Goal: Browse casually

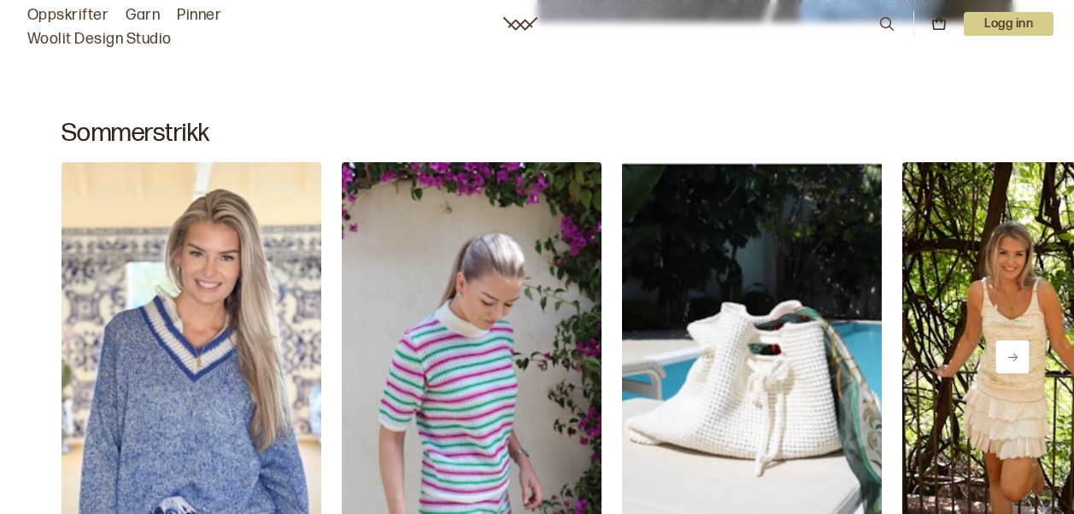
scroll to position [754, 0]
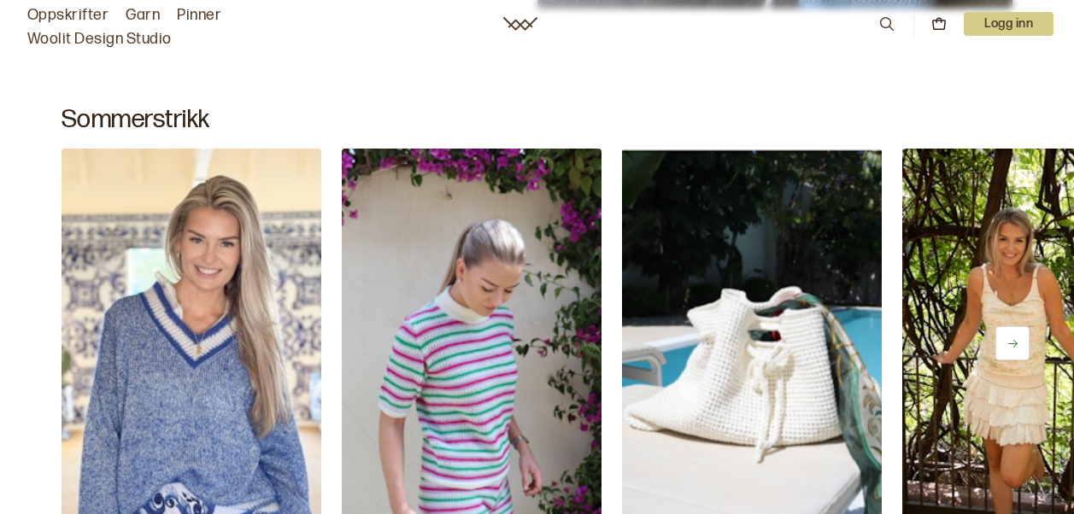
click at [1007, 336] on button at bounding box center [1012, 343] width 34 height 34
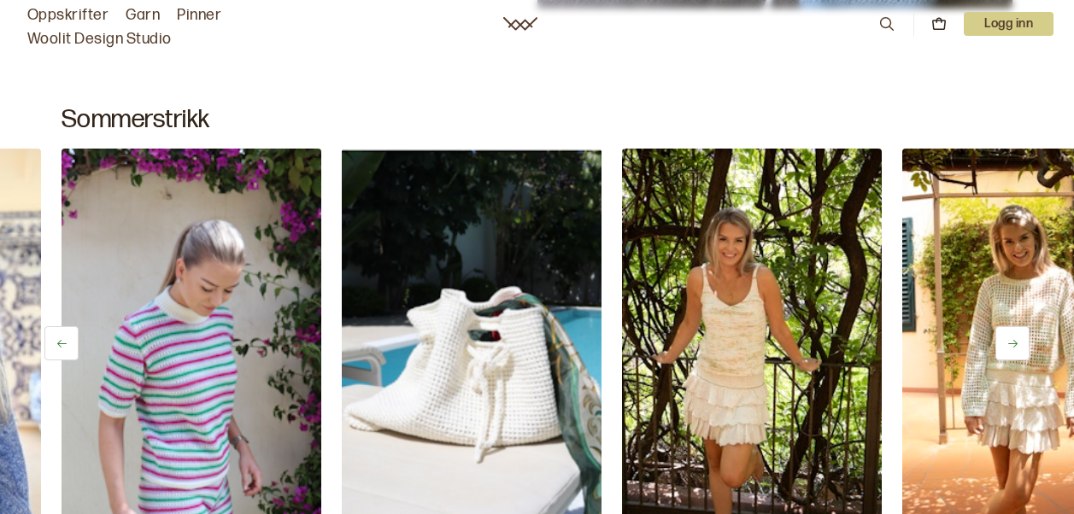
click at [1007, 336] on button at bounding box center [1012, 343] width 34 height 34
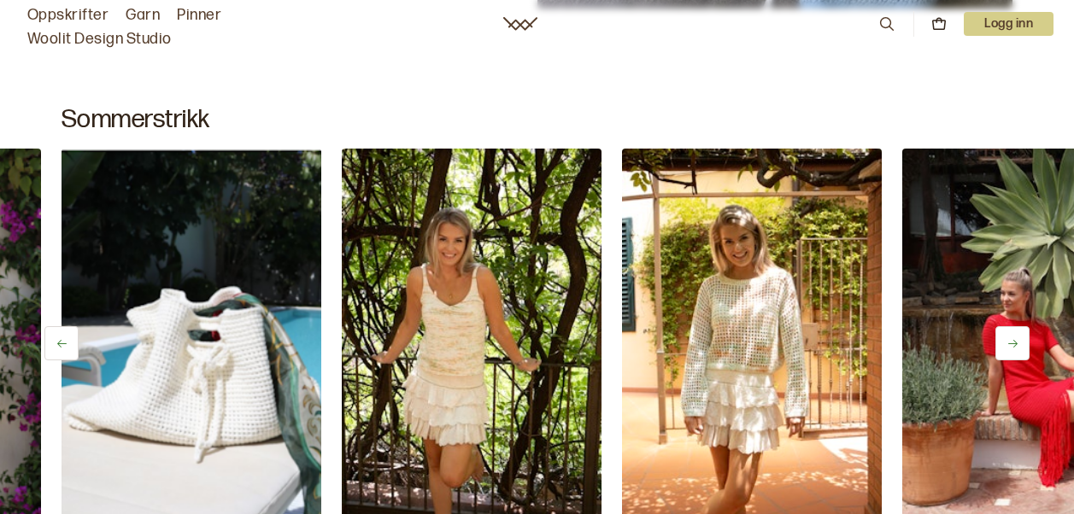
click at [1007, 336] on button at bounding box center [1012, 343] width 34 height 34
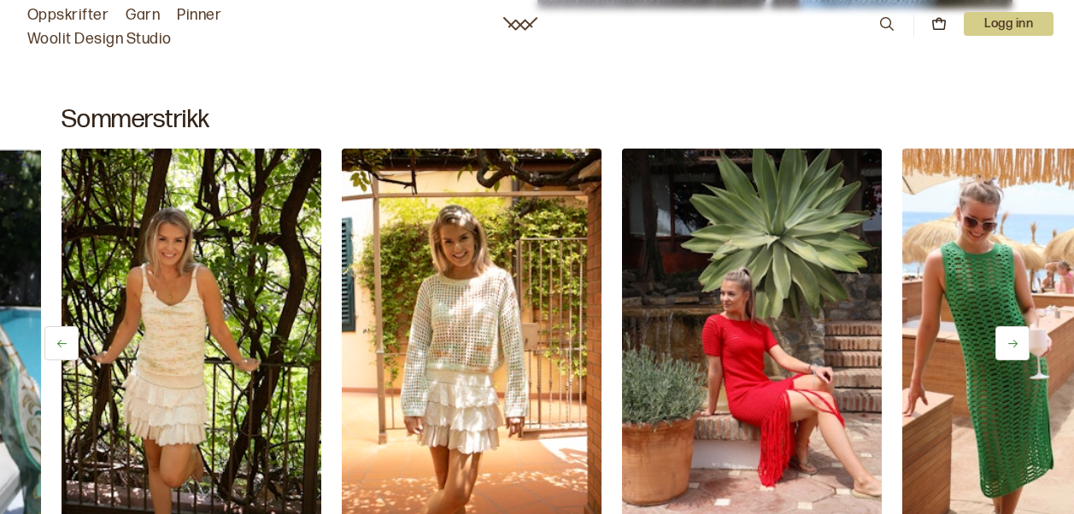
click at [1007, 336] on button at bounding box center [1012, 343] width 34 height 34
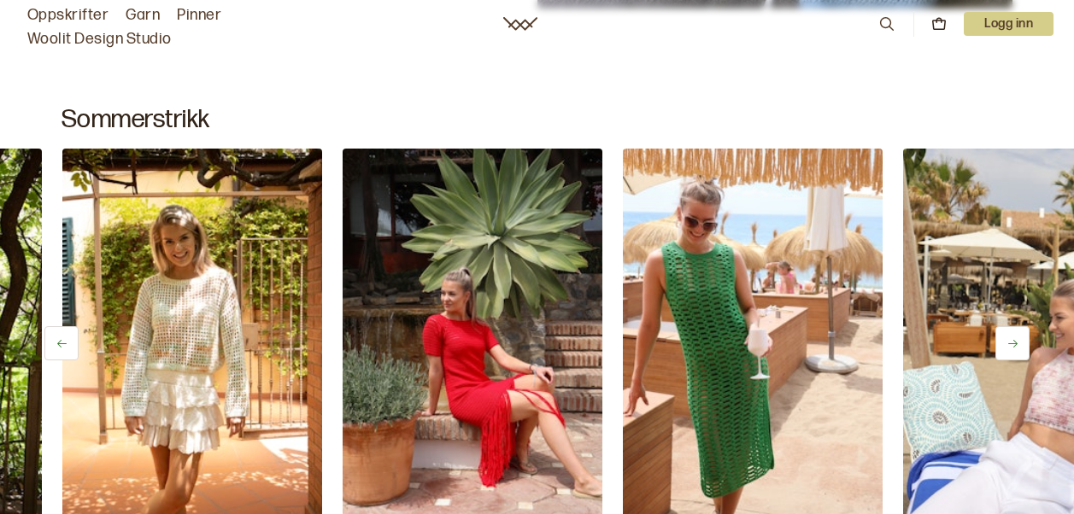
scroll to position [0, 1121]
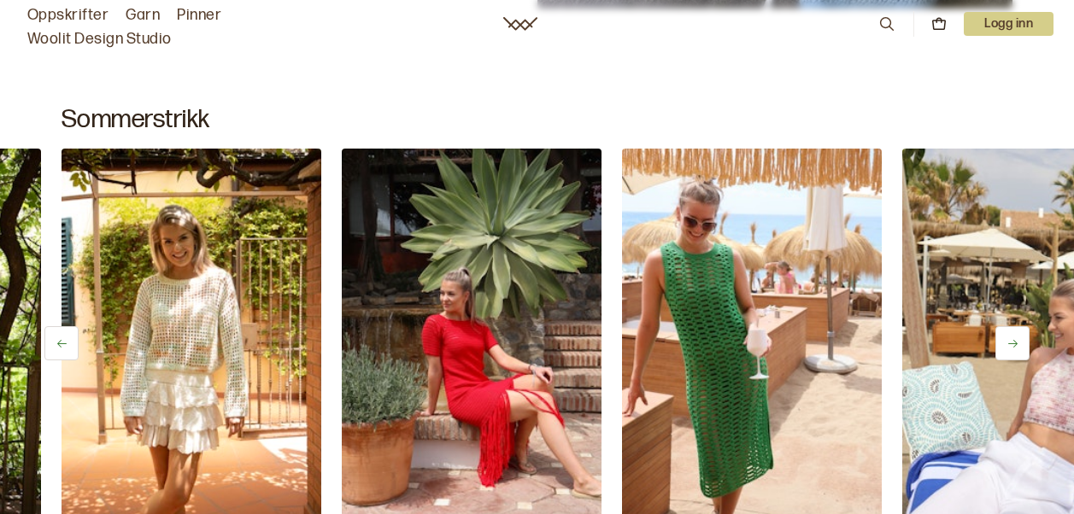
click at [1007, 336] on button at bounding box center [1012, 343] width 34 height 34
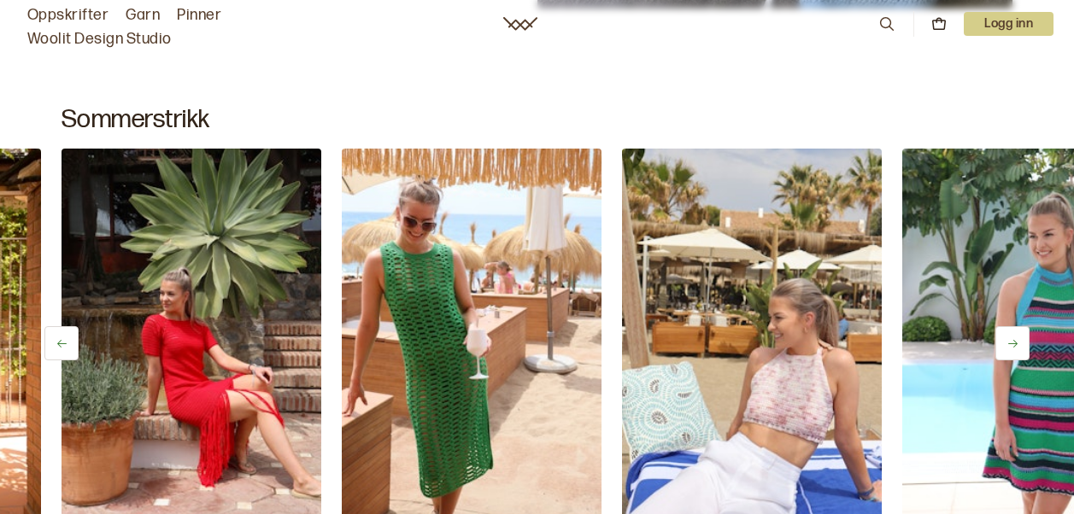
click at [1007, 336] on button at bounding box center [1012, 343] width 34 height 34
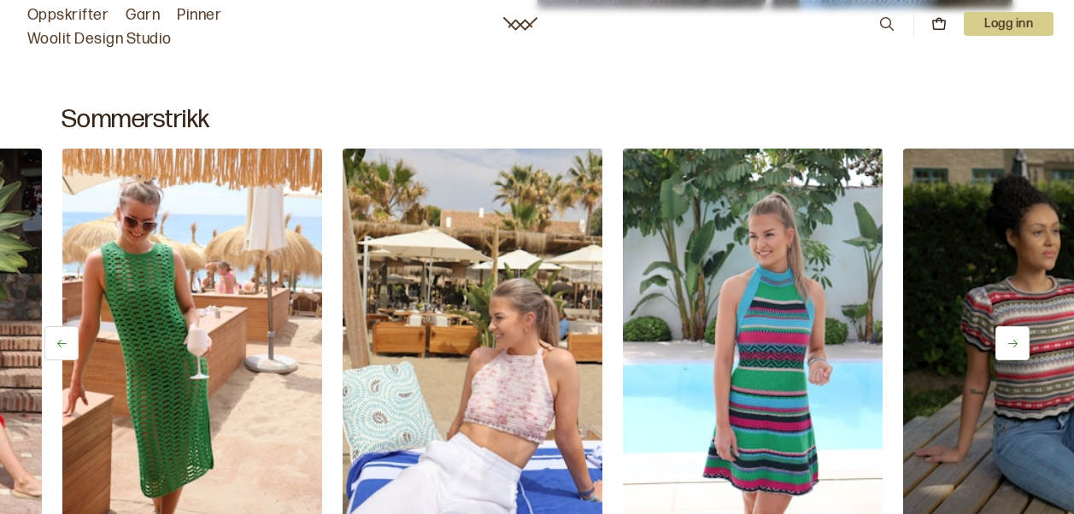
click at [1007, 336] on button at bounding box center [1012, 343] width 34 height 34
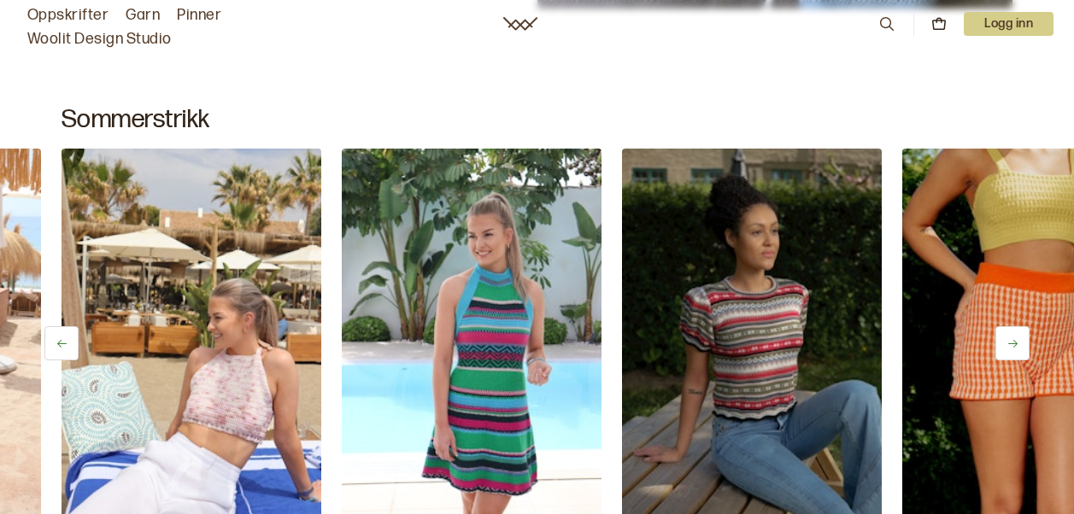
click at [1007, 336] on button at bounding box center [1012, 343] width 34 height 34
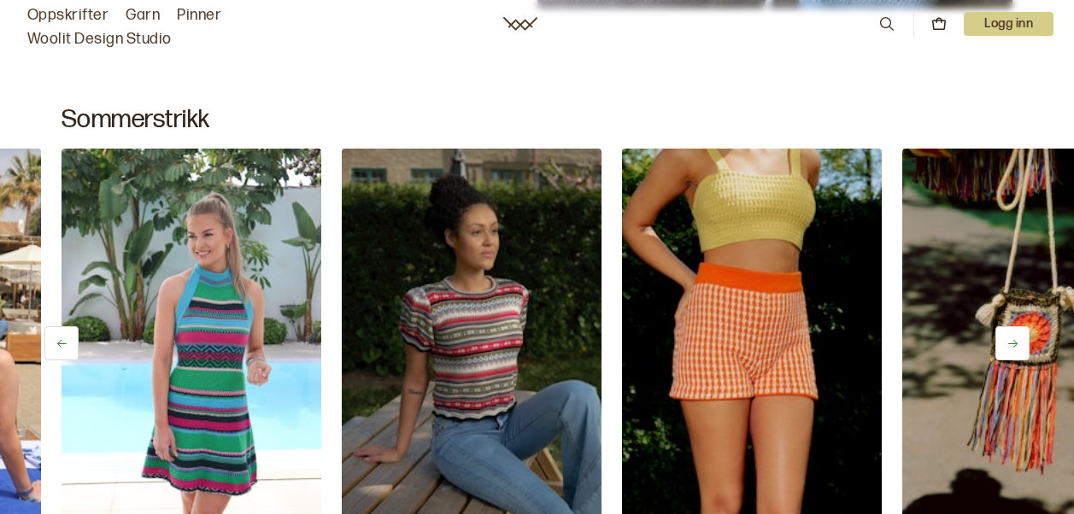
click at [1007, 336] on button at bounding box center [1012, 343] width 34 height 34
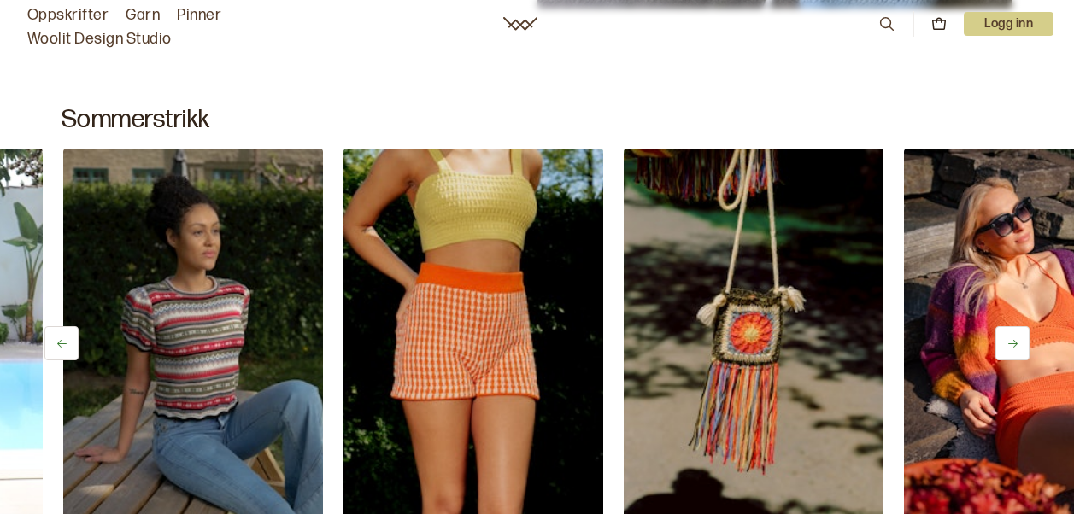
click at [1007, 336] on button at bounding box center [1012, 343] width 34 height 34
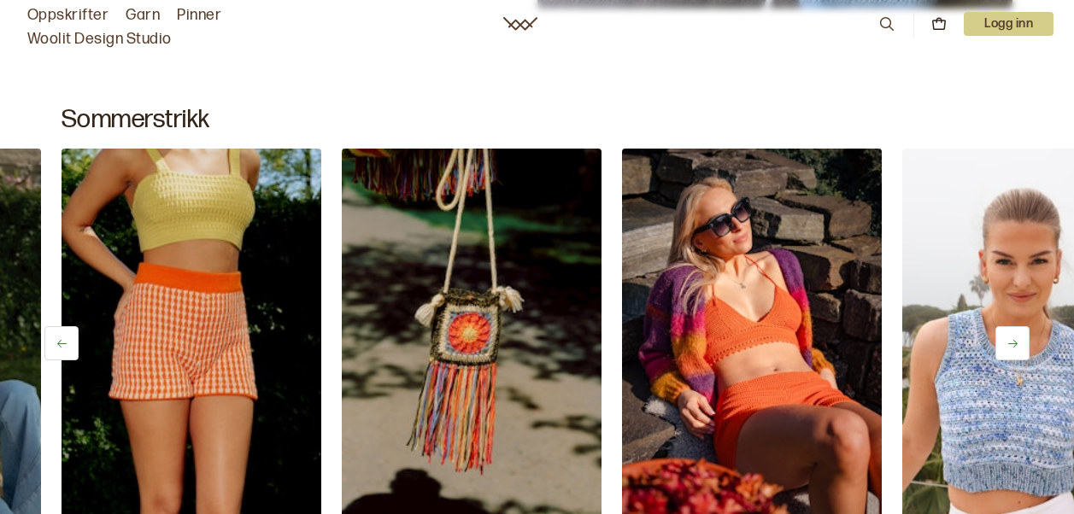
click at [1007, 336] on button at bounding box center [1012, 343] width 34 height 34
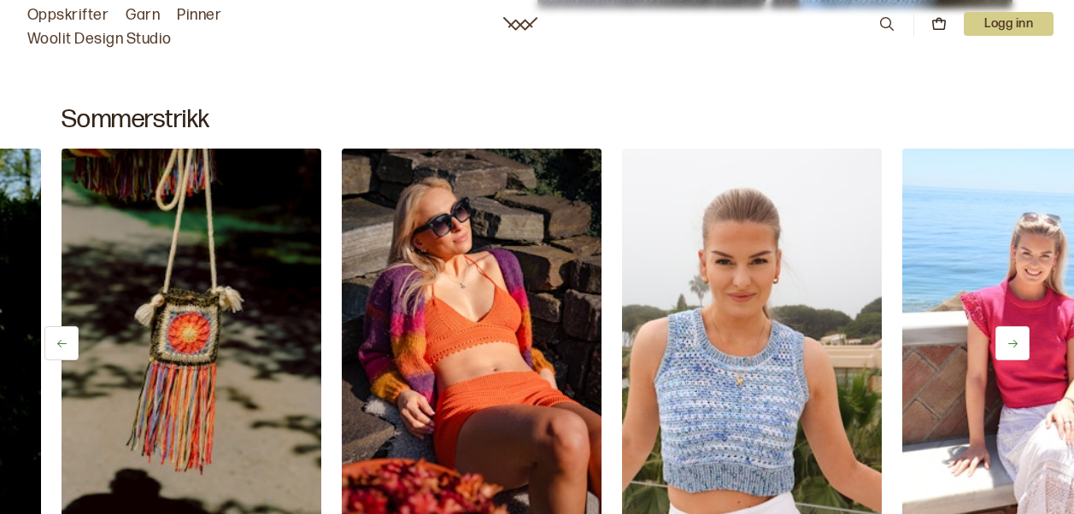
click at [1007, 336] on button at bounding box center [1012, 343] width 34 height 34
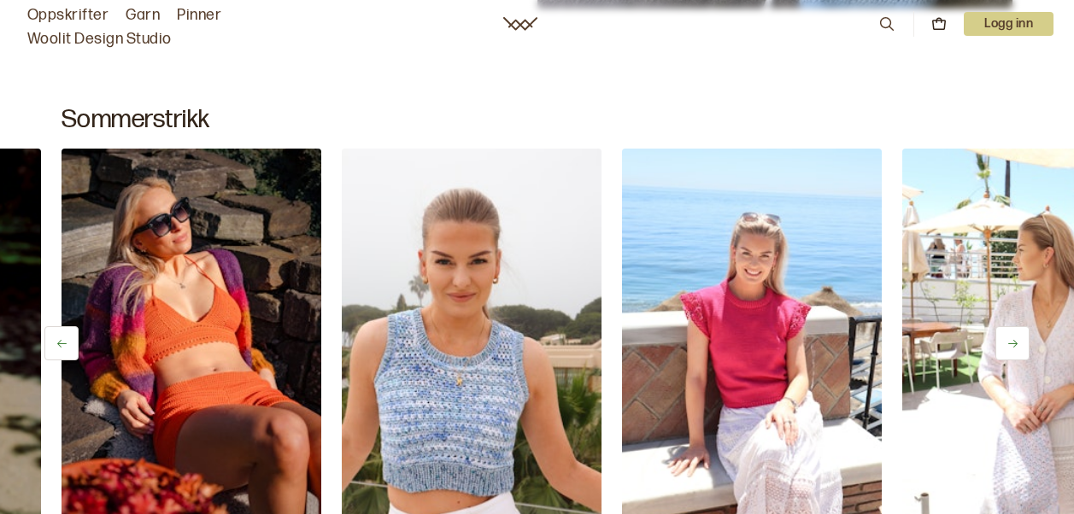
click at [1007, 336] on button at bounding box center [1012, 343] width 34 height 34
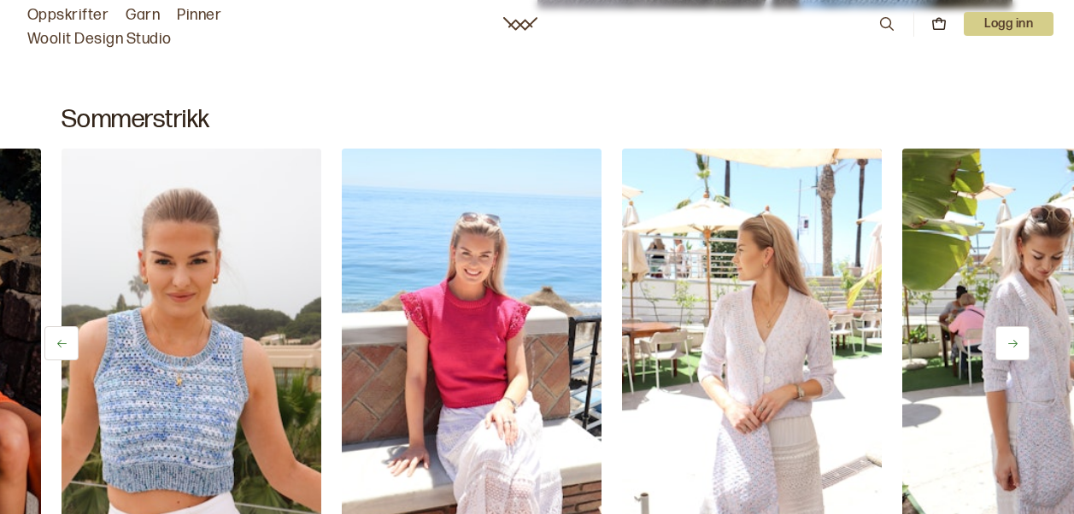
click at [1007, 336] on button at bounding box center [1012, 343] width 34 height 34
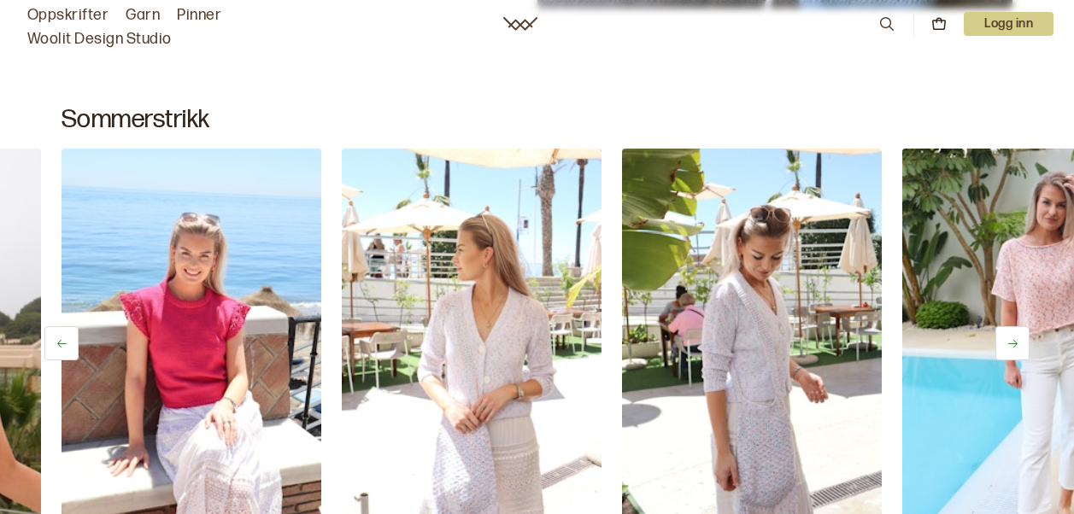
click at [1007, 336] on button at bounding box center [1012, 343] width 34 height 34
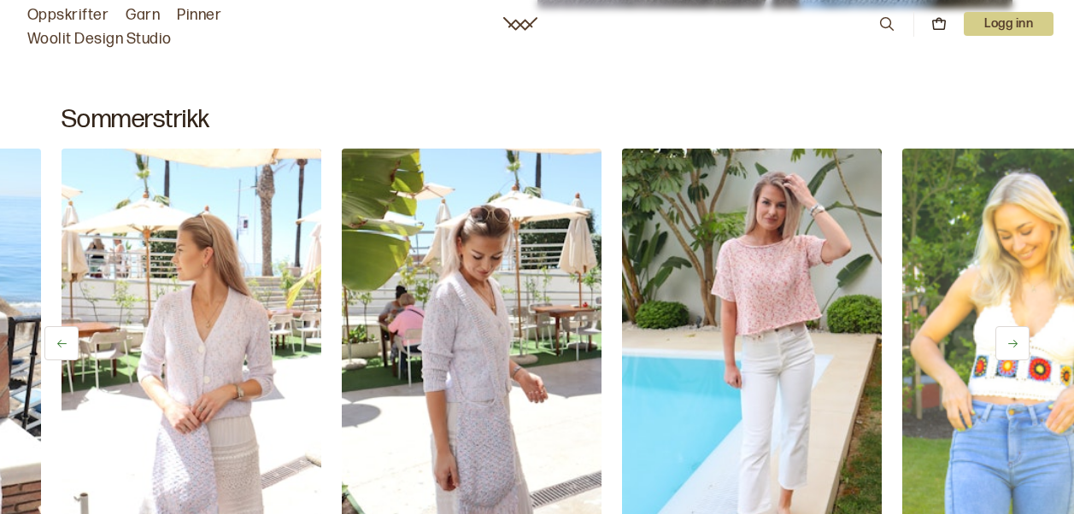
click at [1007, 336] on button at bounding box center [1012, 343] width 34 height 34
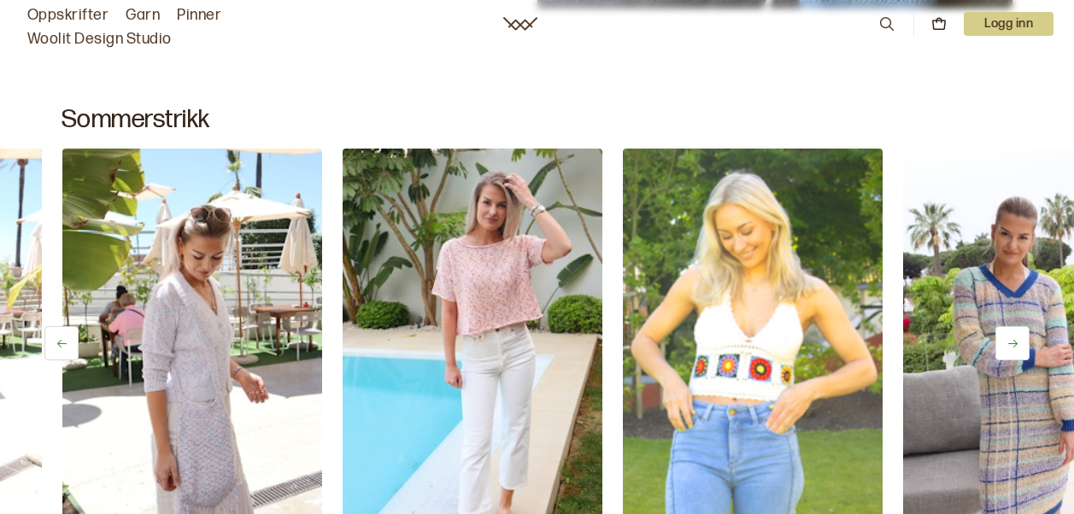
click at [1007, 336] on button at bounding box center [1012, 343] width 34 height 34
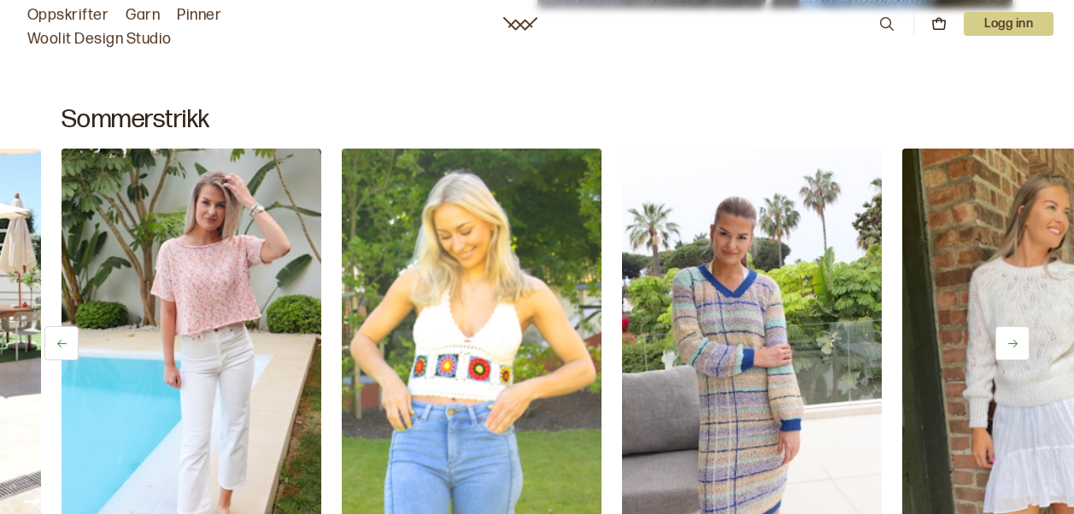
click at [1007, 336] on button at bounding box center [1012, 343] width 34 height 34
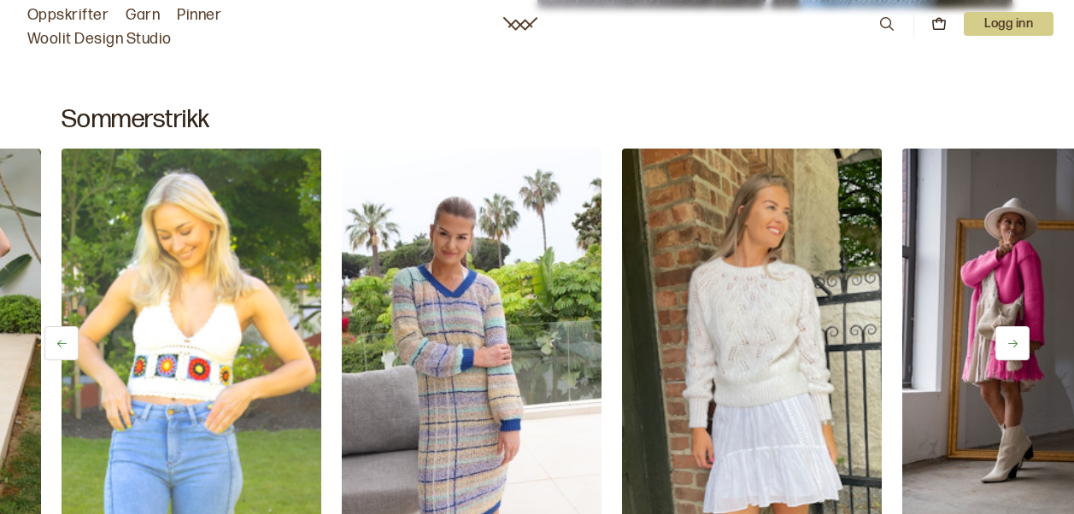
click at [1007, 336] on button at bounding box center [1012, 343] width 34 height 34
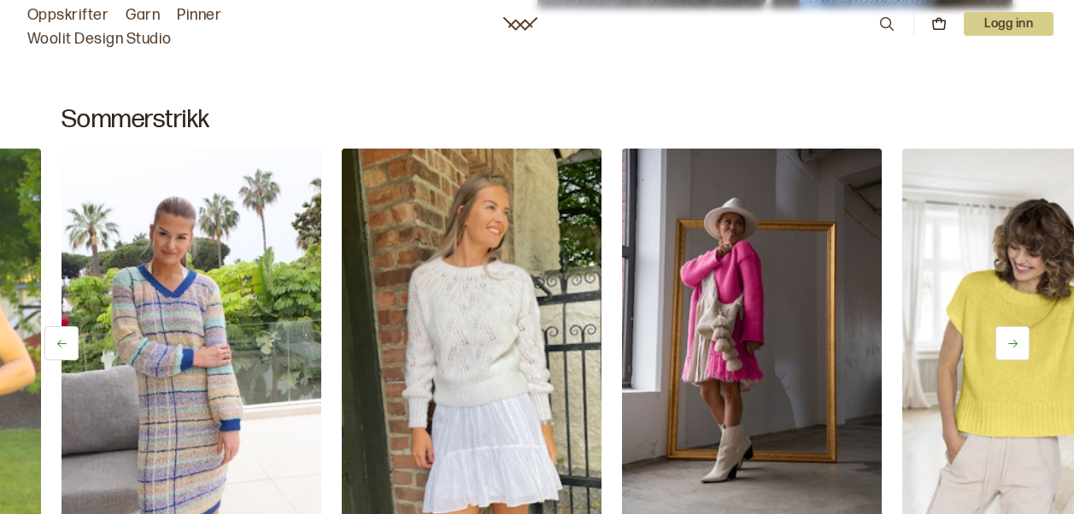
click at [1007, 336] on button at bounding box center [1012, 343] width 34 height 34
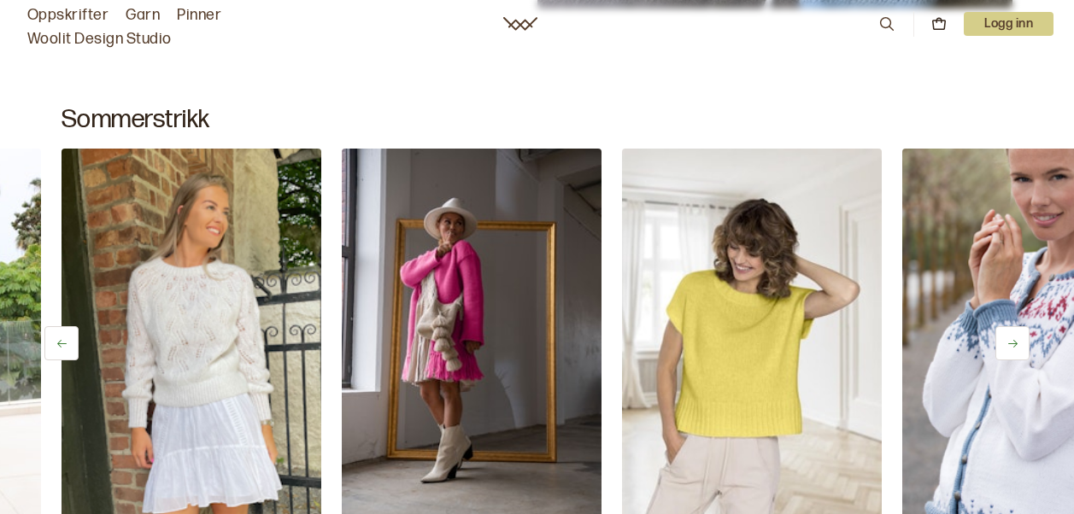
click at [1007, 336] on button at bounding box center [1012, 343] width 34 height 34
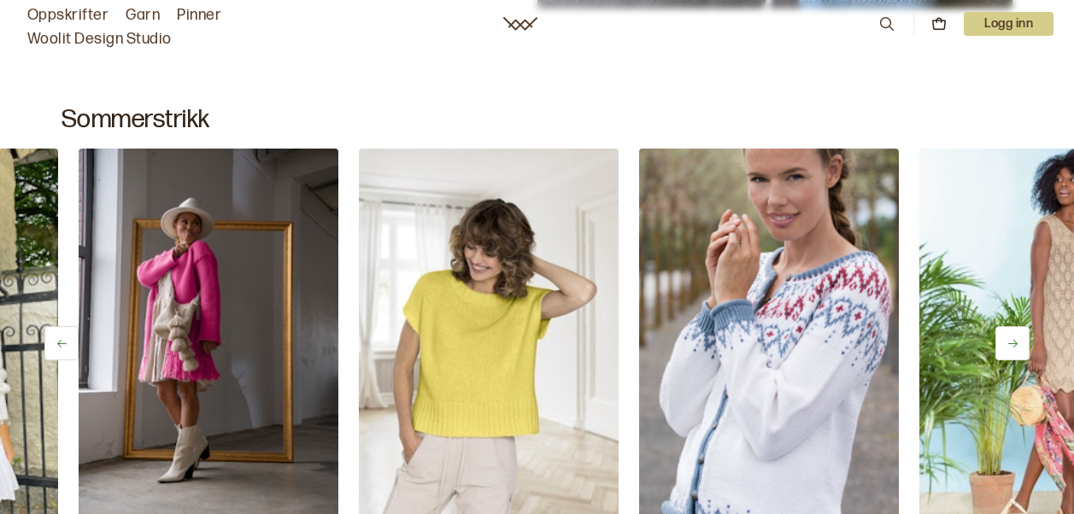
scroll to position [0, 5884]
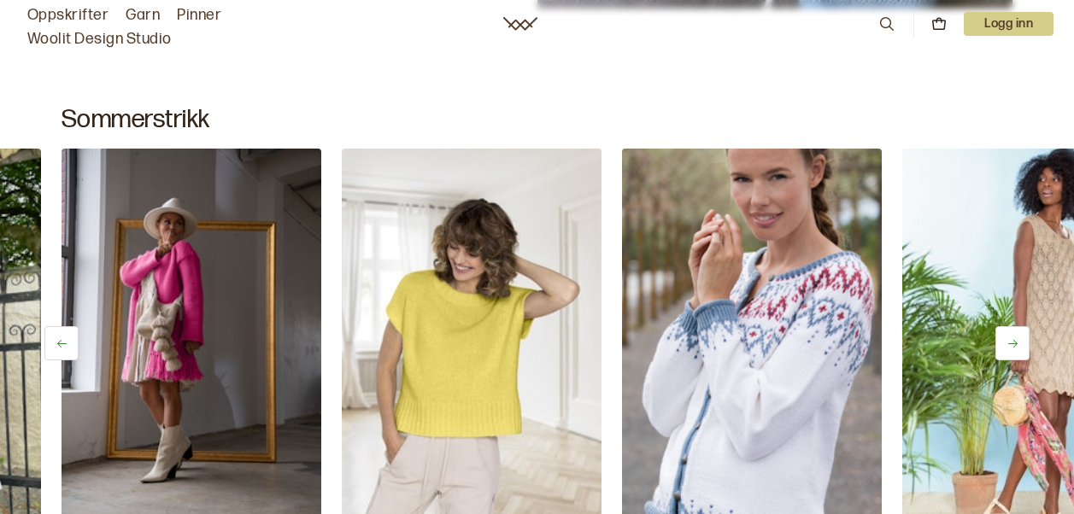
click at [1007, 336] on button at bounding box center [1012, 343] width 34 height 34
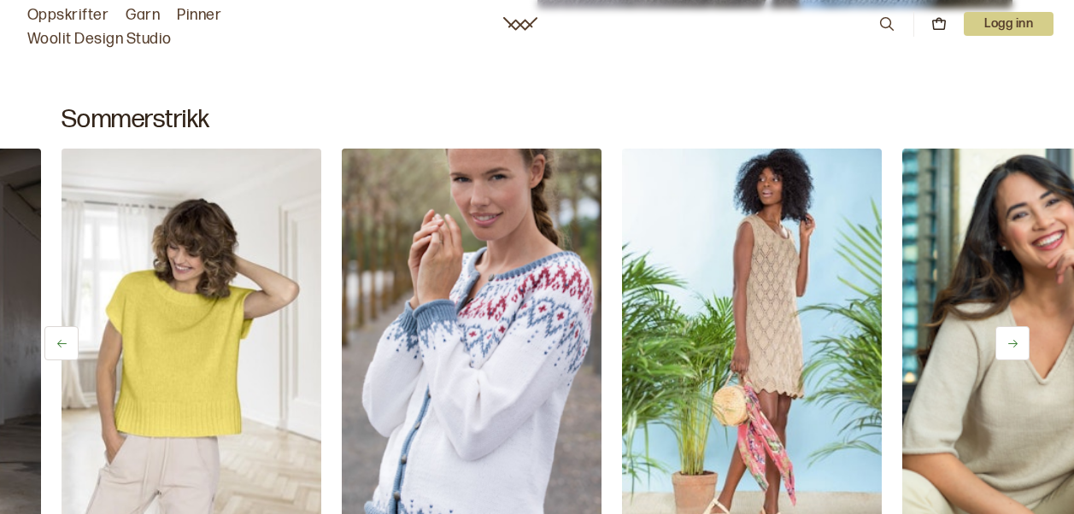
click at [1007, 336] on button at bounding box center [1012, 343] width 34 height 34
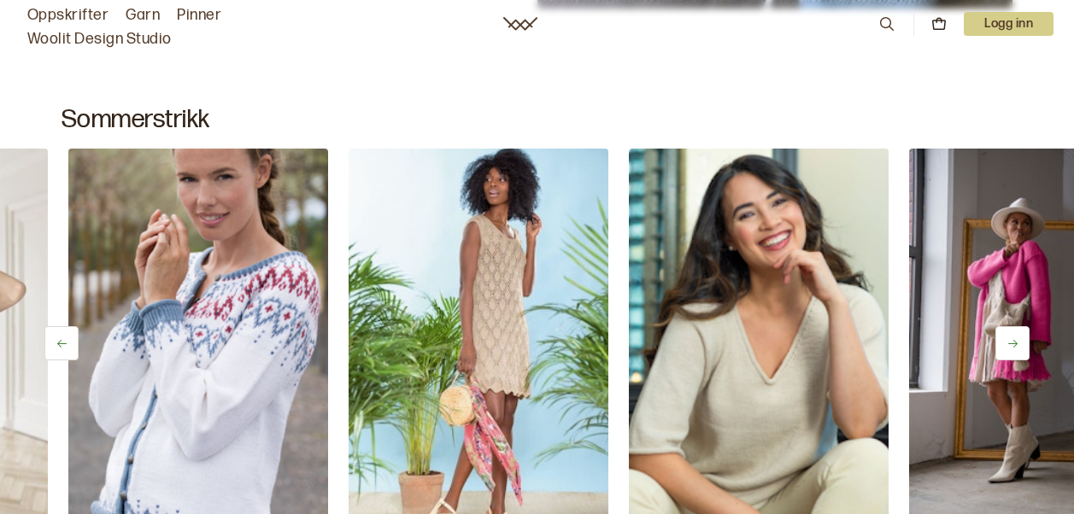
click at [1007, 336] on button at bounding box center [1012, 343] width 34 height 34
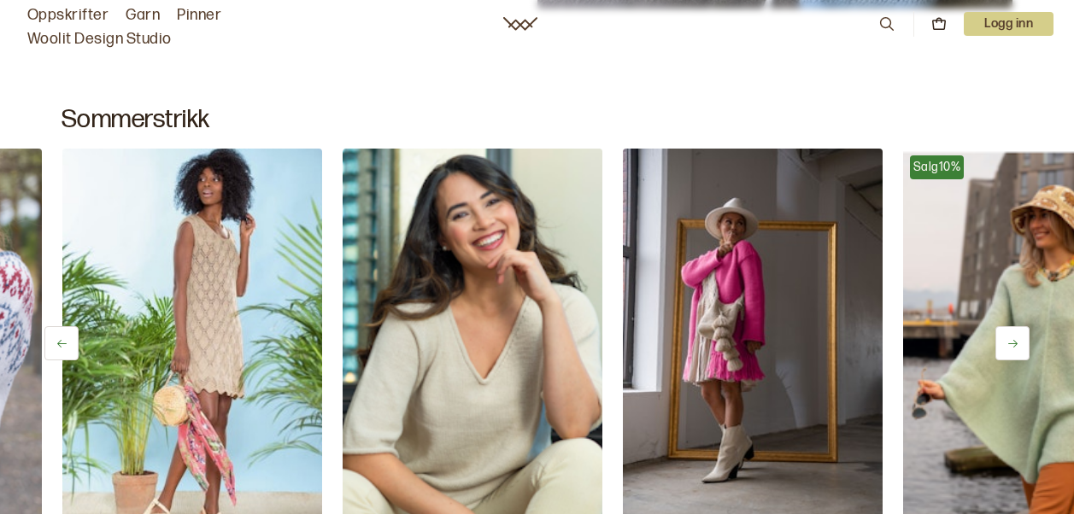
click at [1007, 336] on button at bounding box center [1012, 343] width 34 height 34
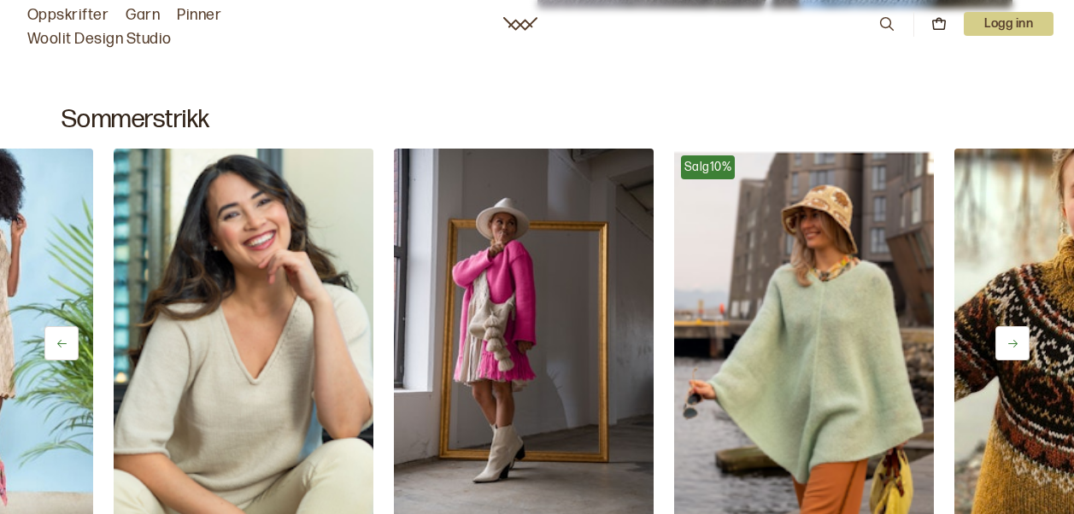
click at [1007, 336] on button at bounding box center [1012, 343] width 34 height 34
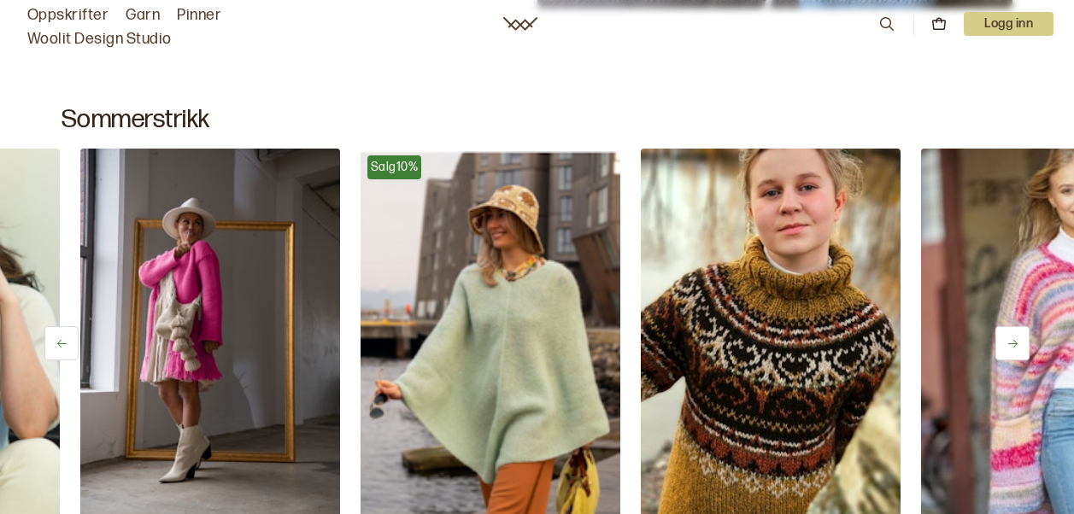
click at [1007, 336] on button at bounding box center [1012, 343] width 34 height 34
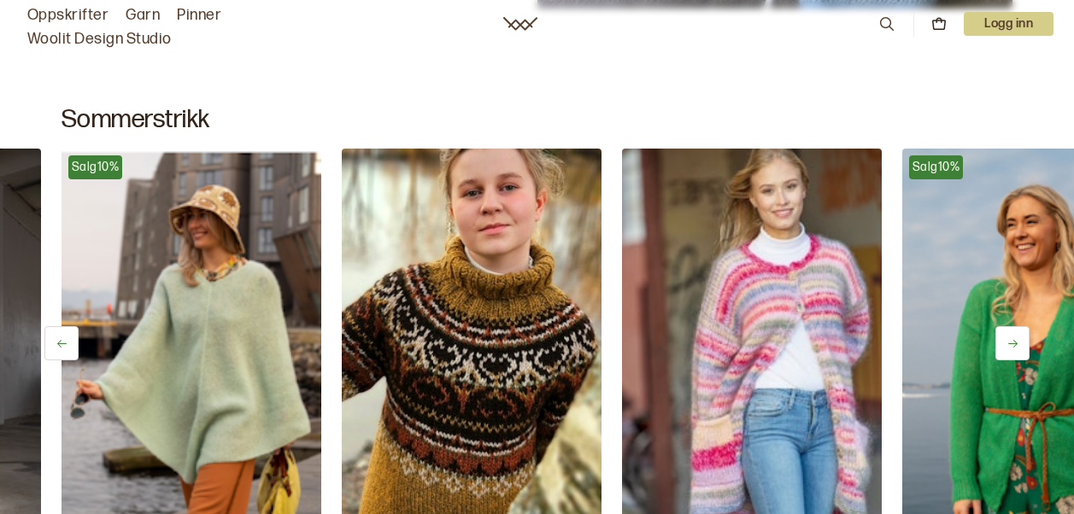
click at [1007, 336] on button at bounding box center [1012, 343] width 34 height 34
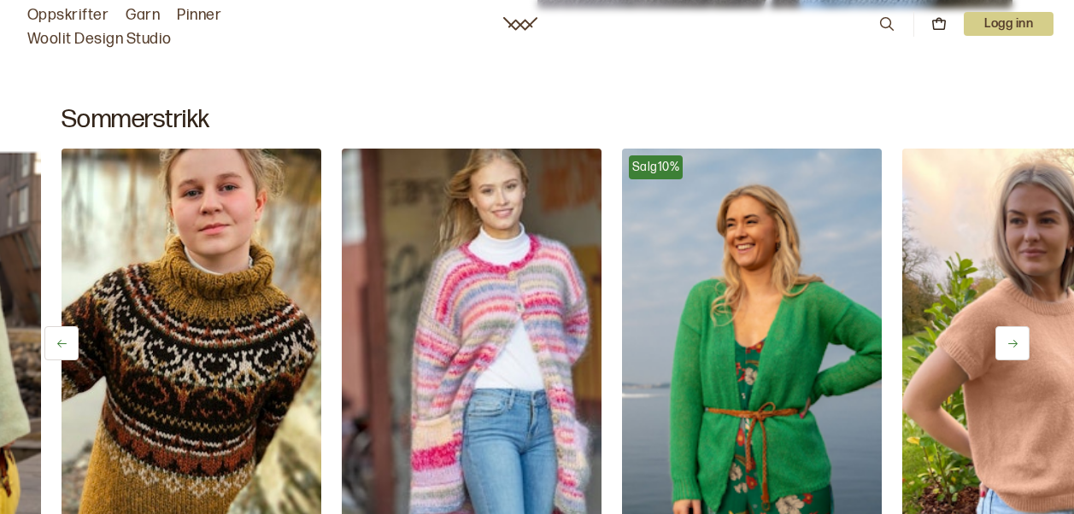
click at [1007, 336] on button at bounding box center [1012, 343] width 34 height 34
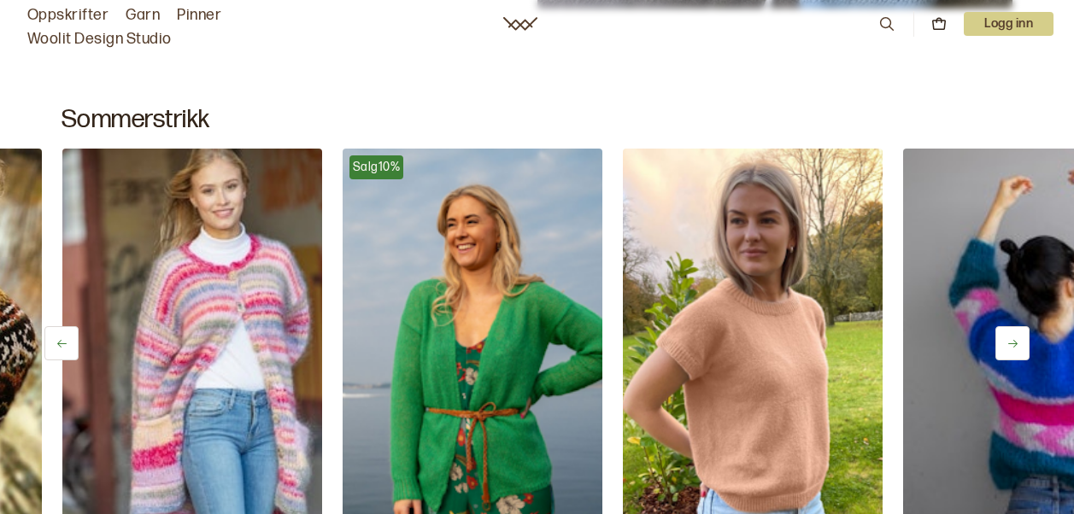
scroll to position [0, 8126]
